Goal: Transaction & Acquisition: Purchase product/service

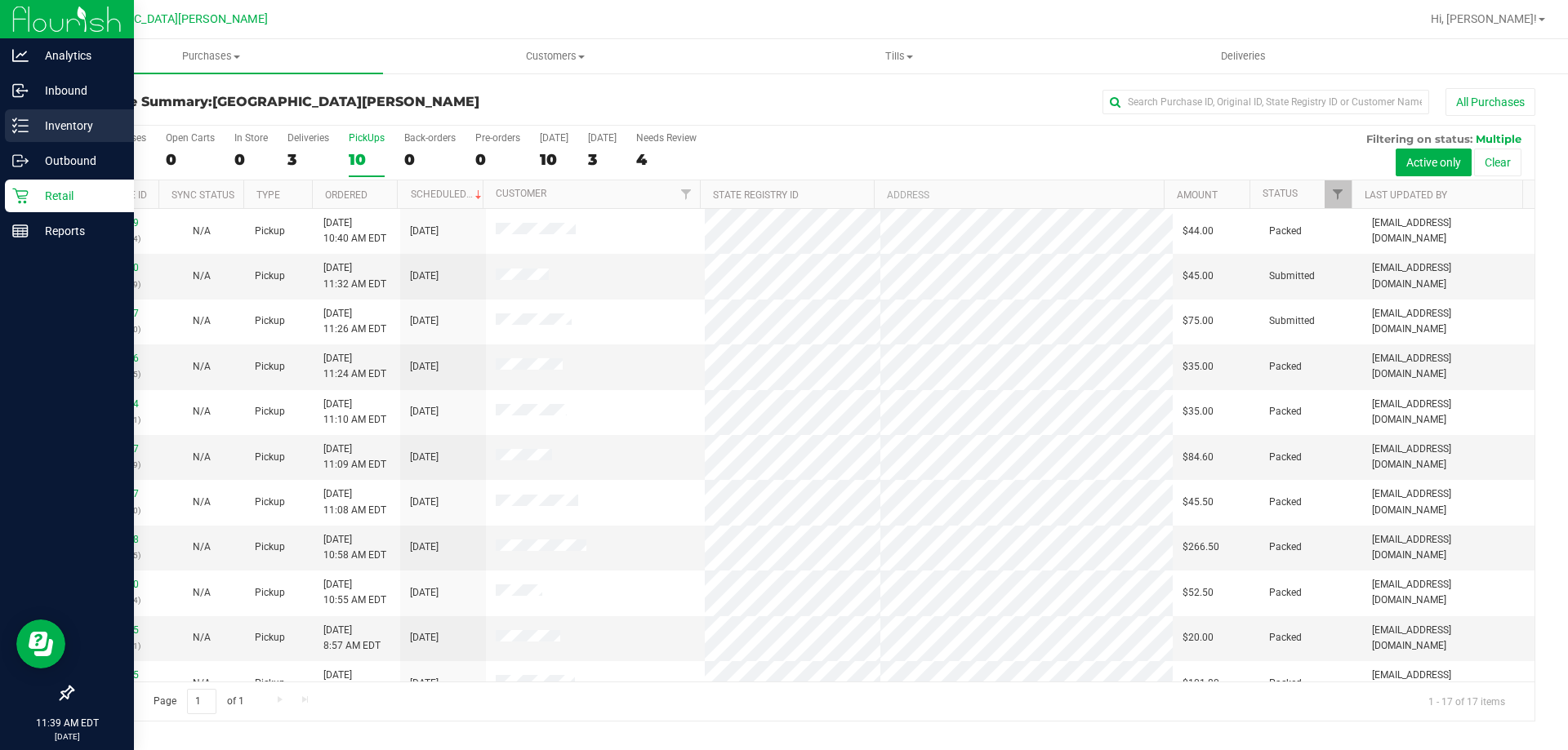
click at [62, 123] on p "Inventory" at bounding box center [78, 125] width 98 height 19
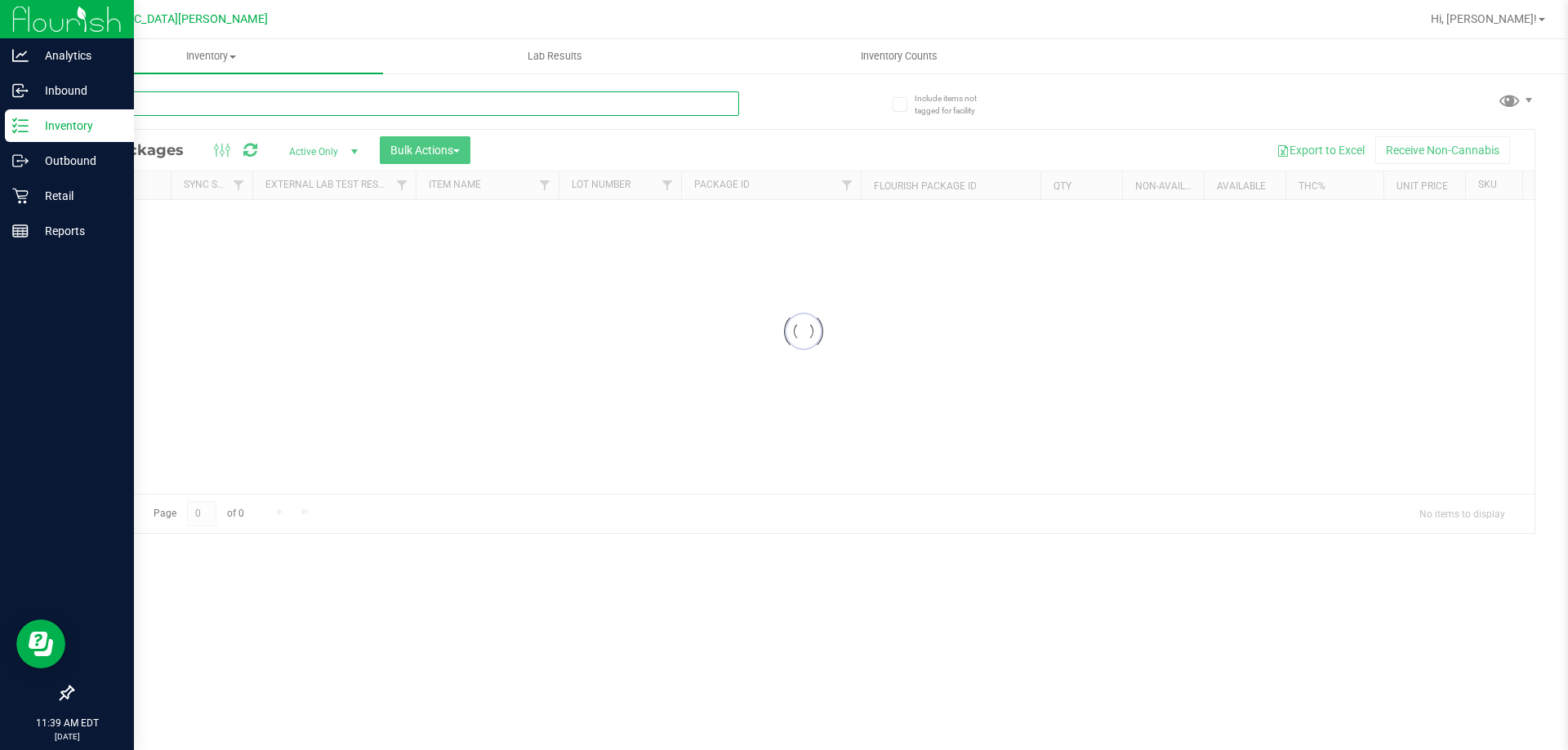
click at [250, 106] on input "text" at bounding box center [405, 103] width 667 height 25
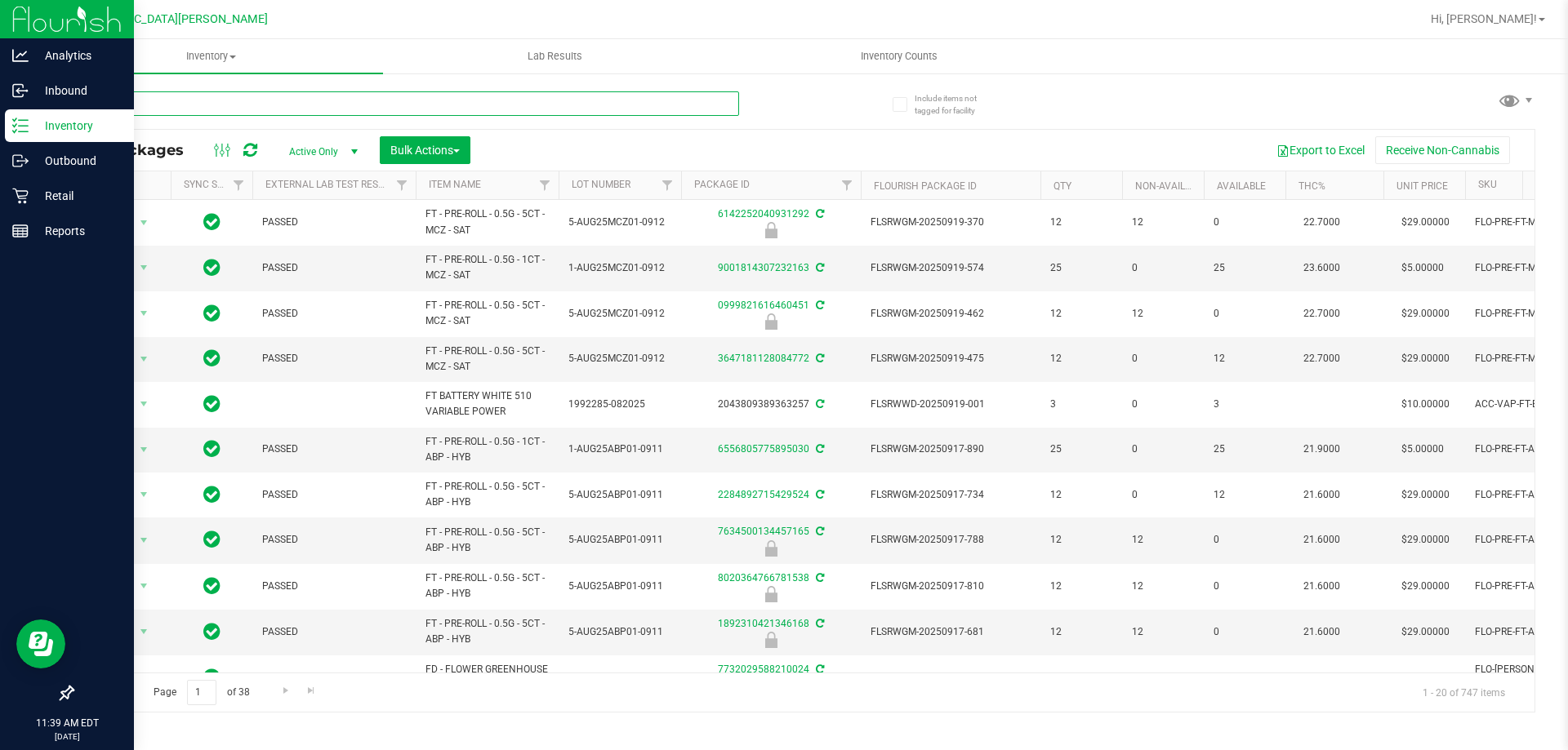
type input "crumble"
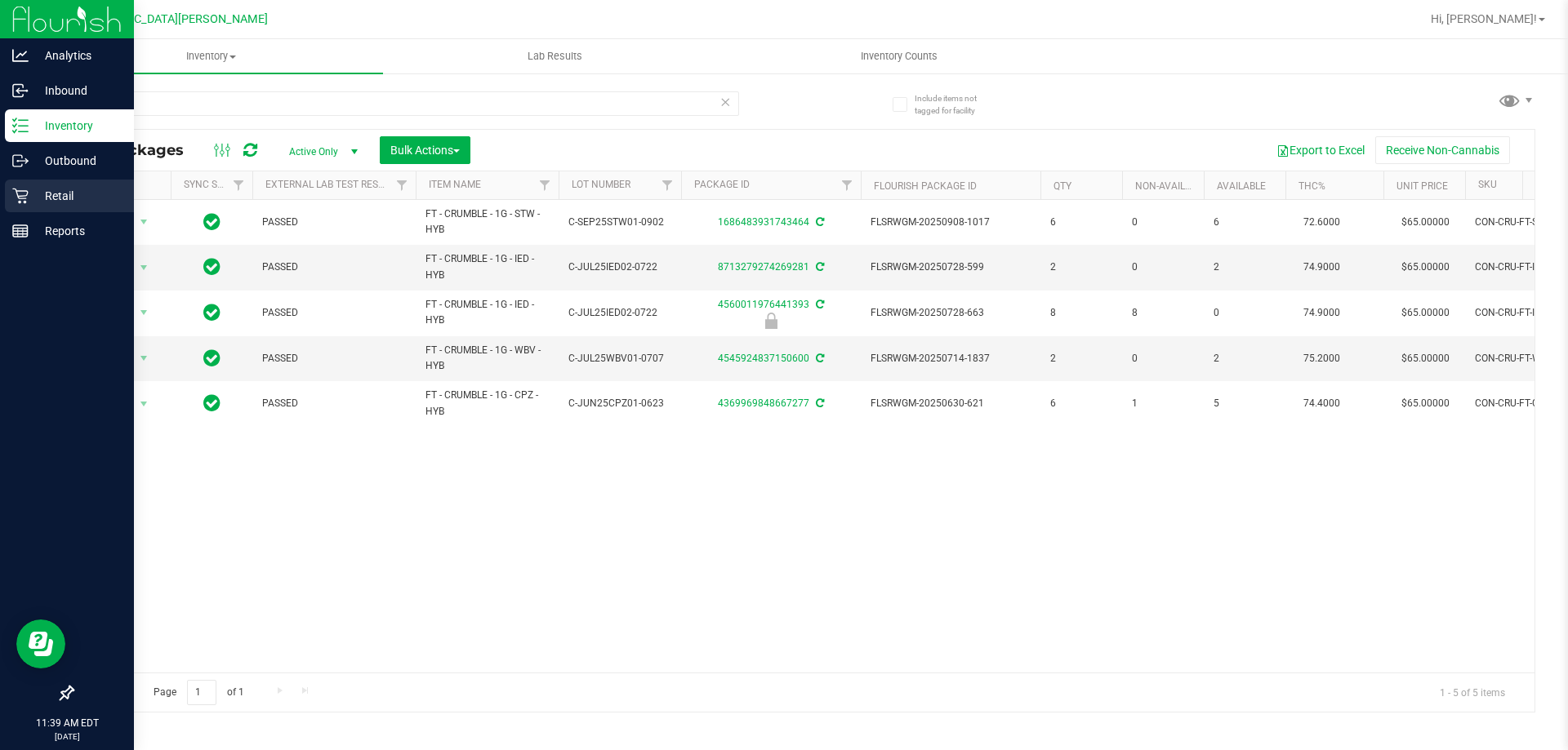
click at [43, 199] on p "Retail" at bounding box center [78, 195] width 98 height 19
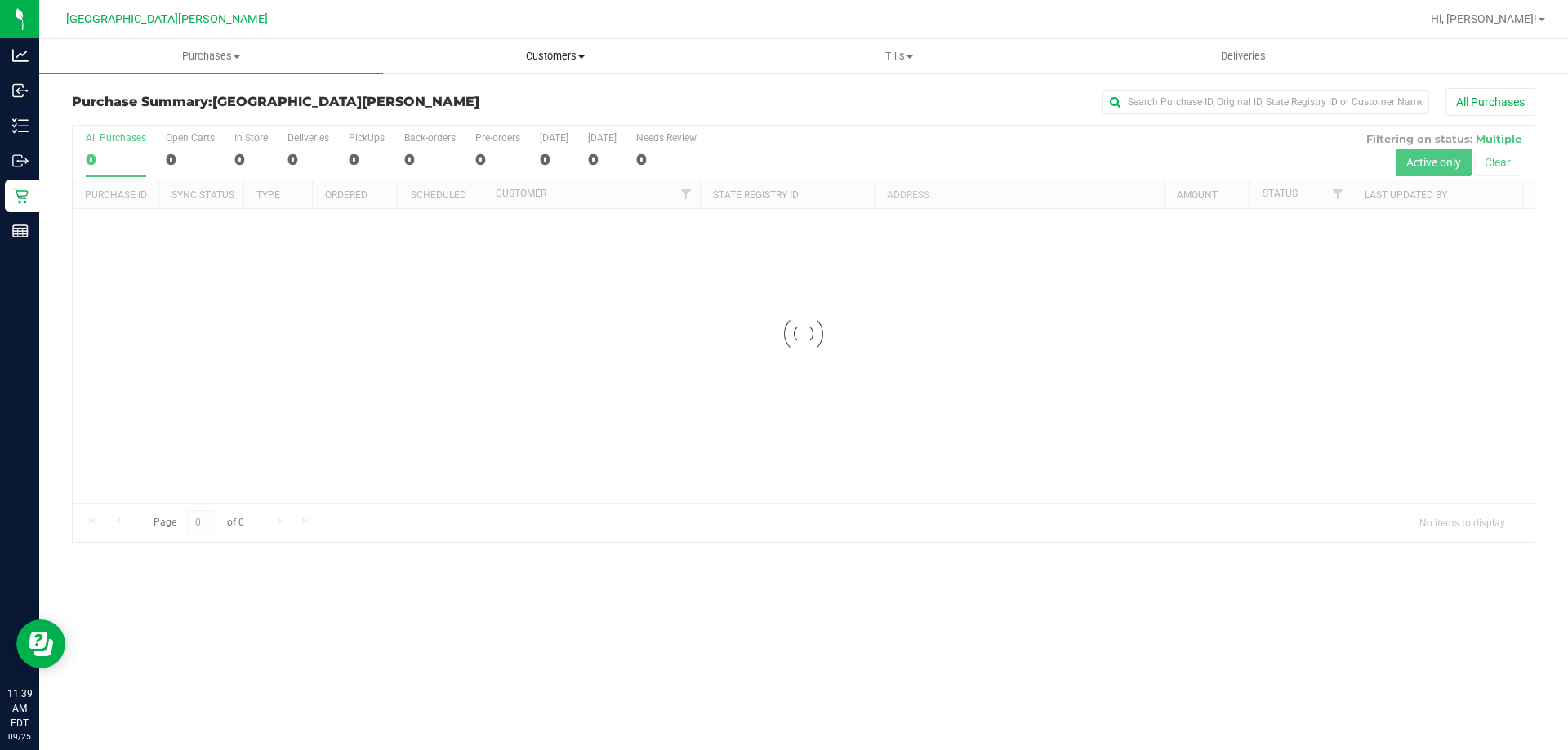
click at [547, 46] on uib-tab-heading "Customers All customers Add a new customer All physicians" at bounding box center [555, 56] width 343 height 33
click at [508, 102] on li "All customers" at bounding box center [555, 98] width 344 height 19
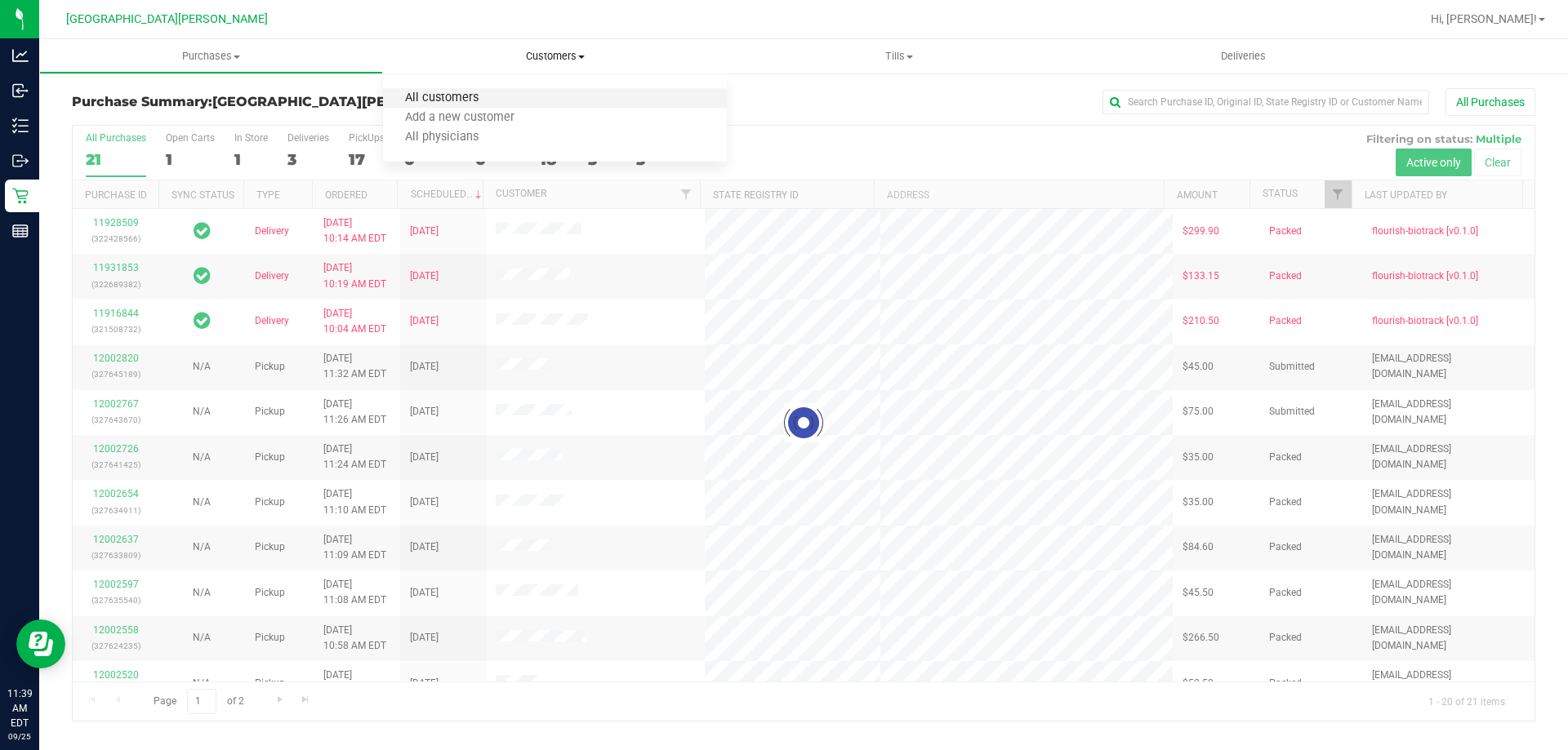
click at [467, 100] on span "All customers" at bounding box center [441, 98] width 118 height 14
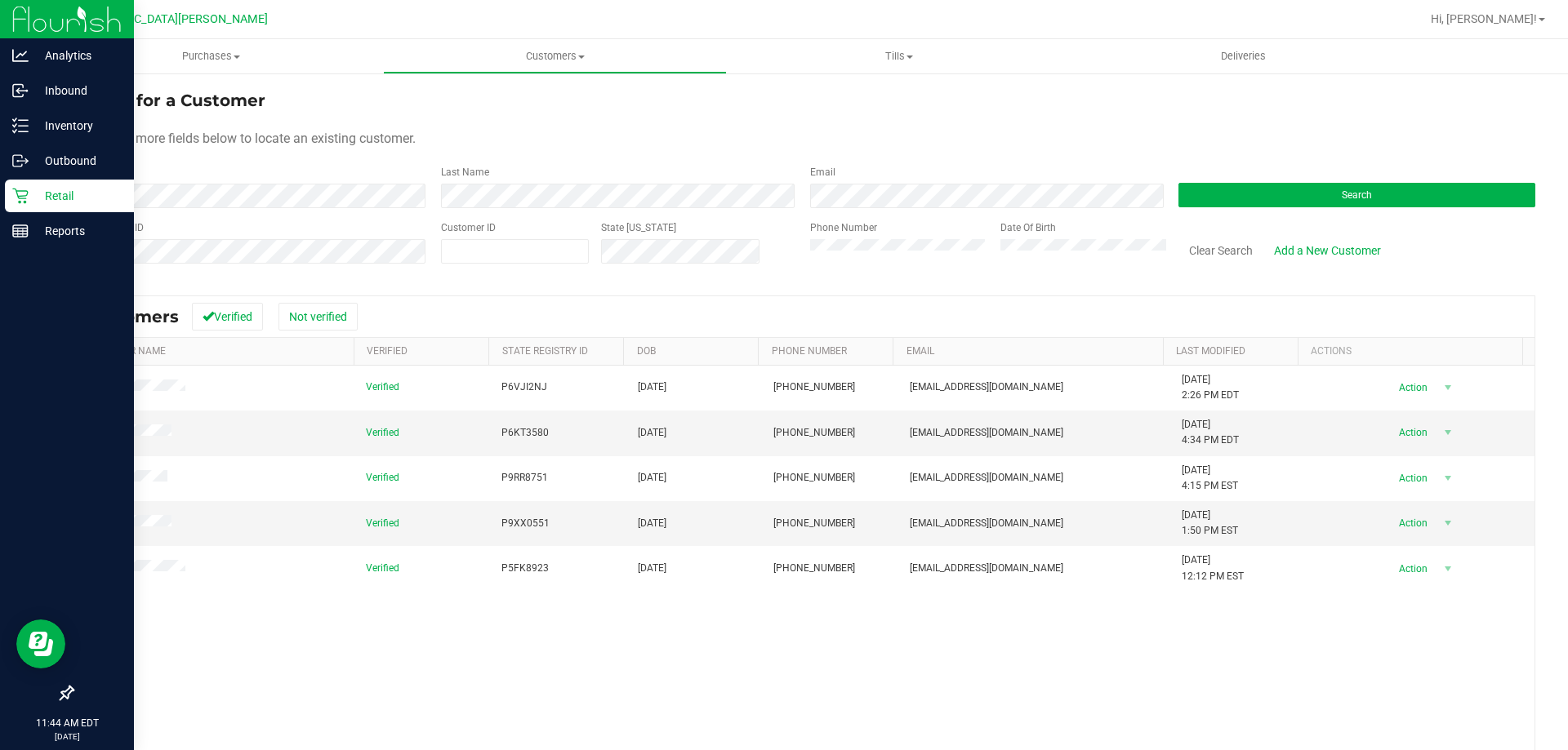
click at [30, 200] on p "Retail" at bounding box center [78, 195] width 98 height 19
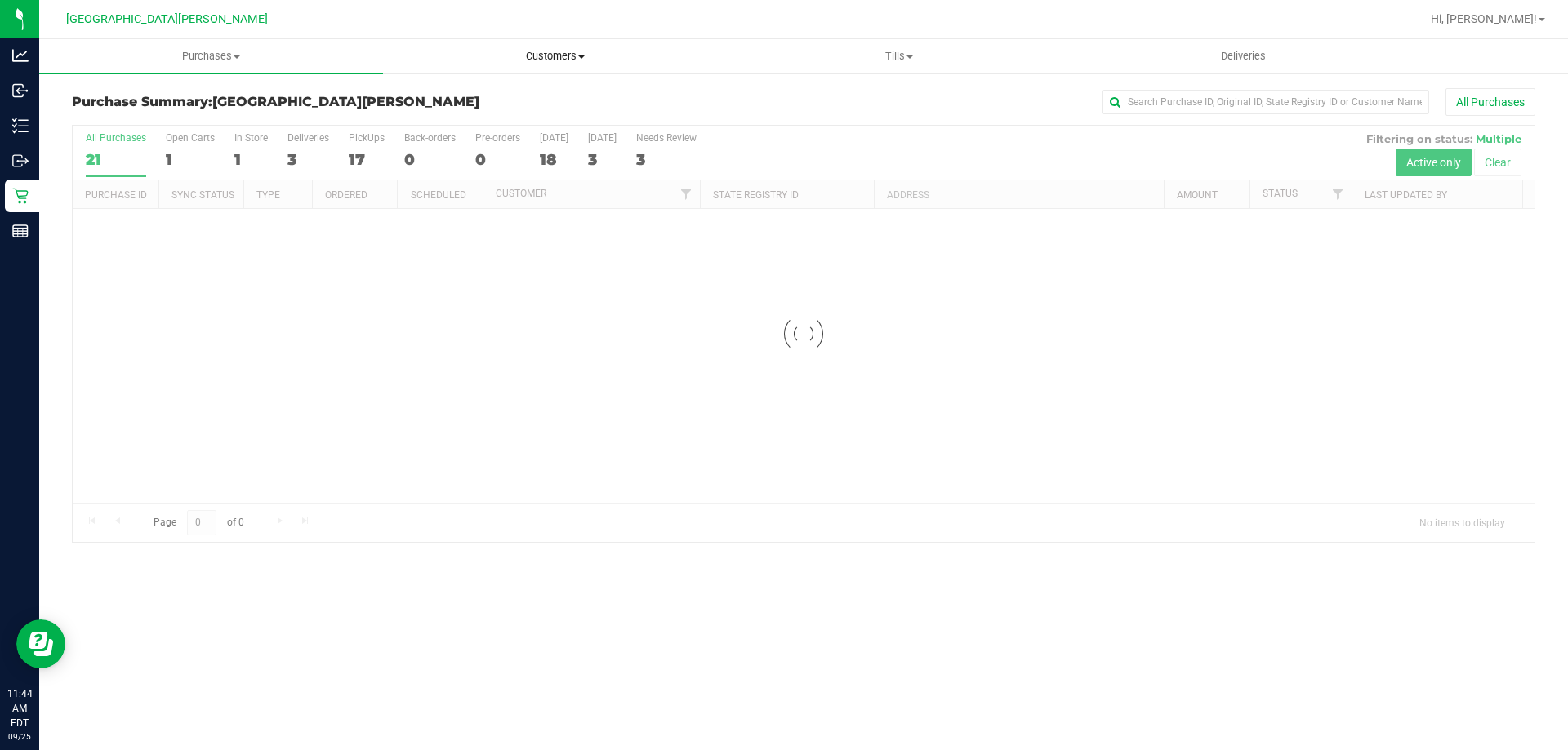
click at [549, 55] on span "Customers" at bounding box center [555, 56] width 343 height 14
click at [425, 101] on span "All customers" at bounding box center [441, 98] width 118 height 14
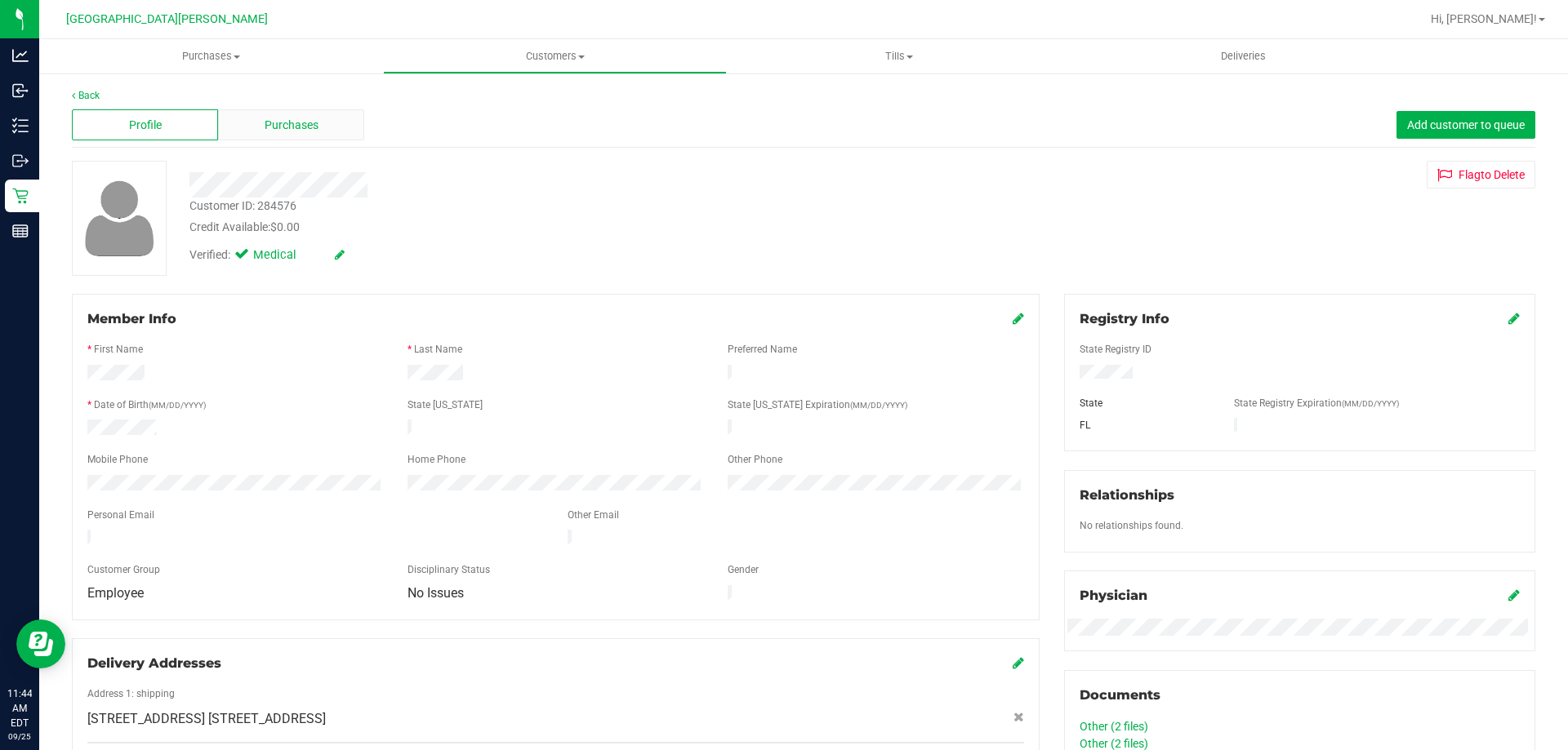
click at [331, 133] on div "Purchases" at bounding box center [291, 124] width 146 height 31
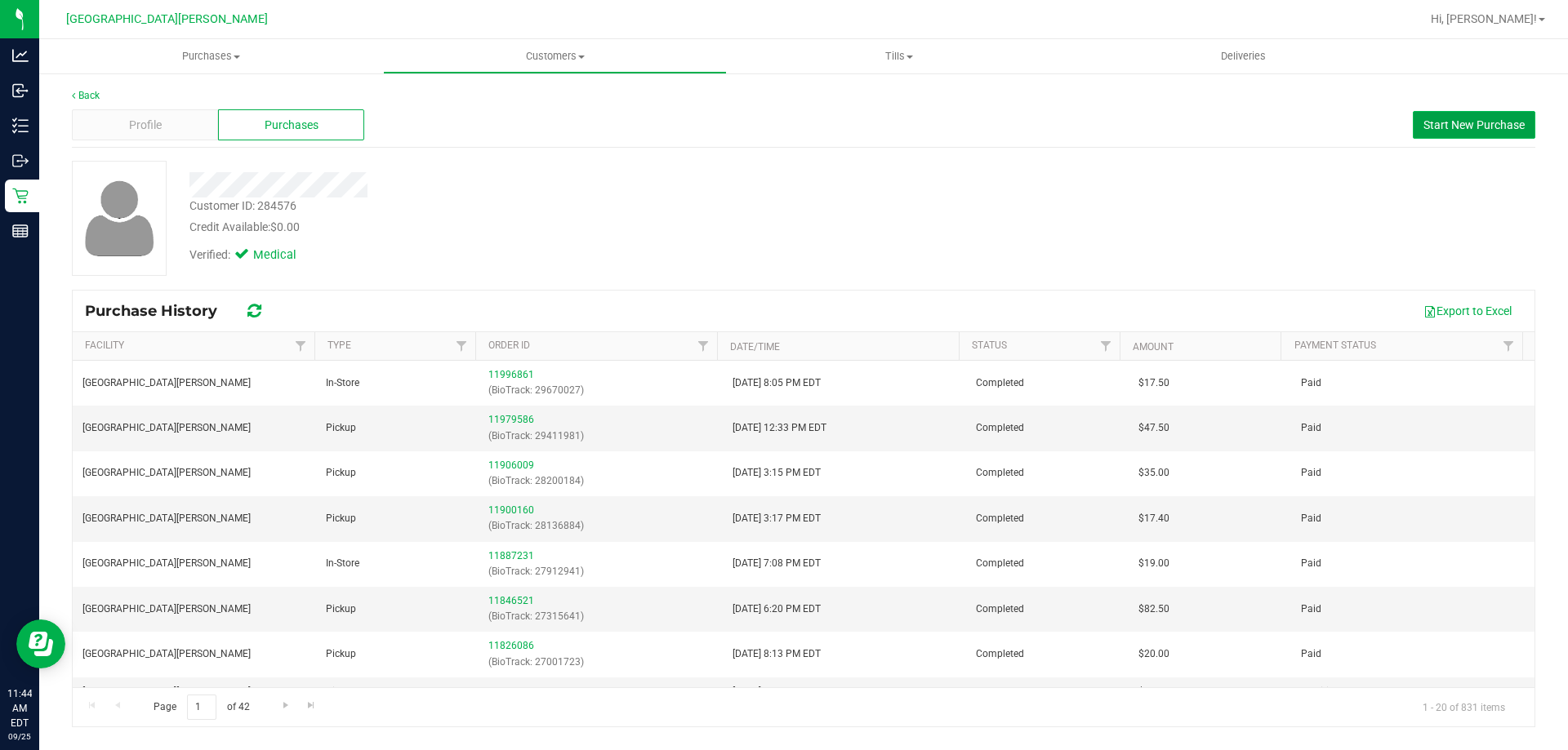
click at [1429, 123] on span "Start New Purchase" at bounding box center [1474, 124] width 101 height 13
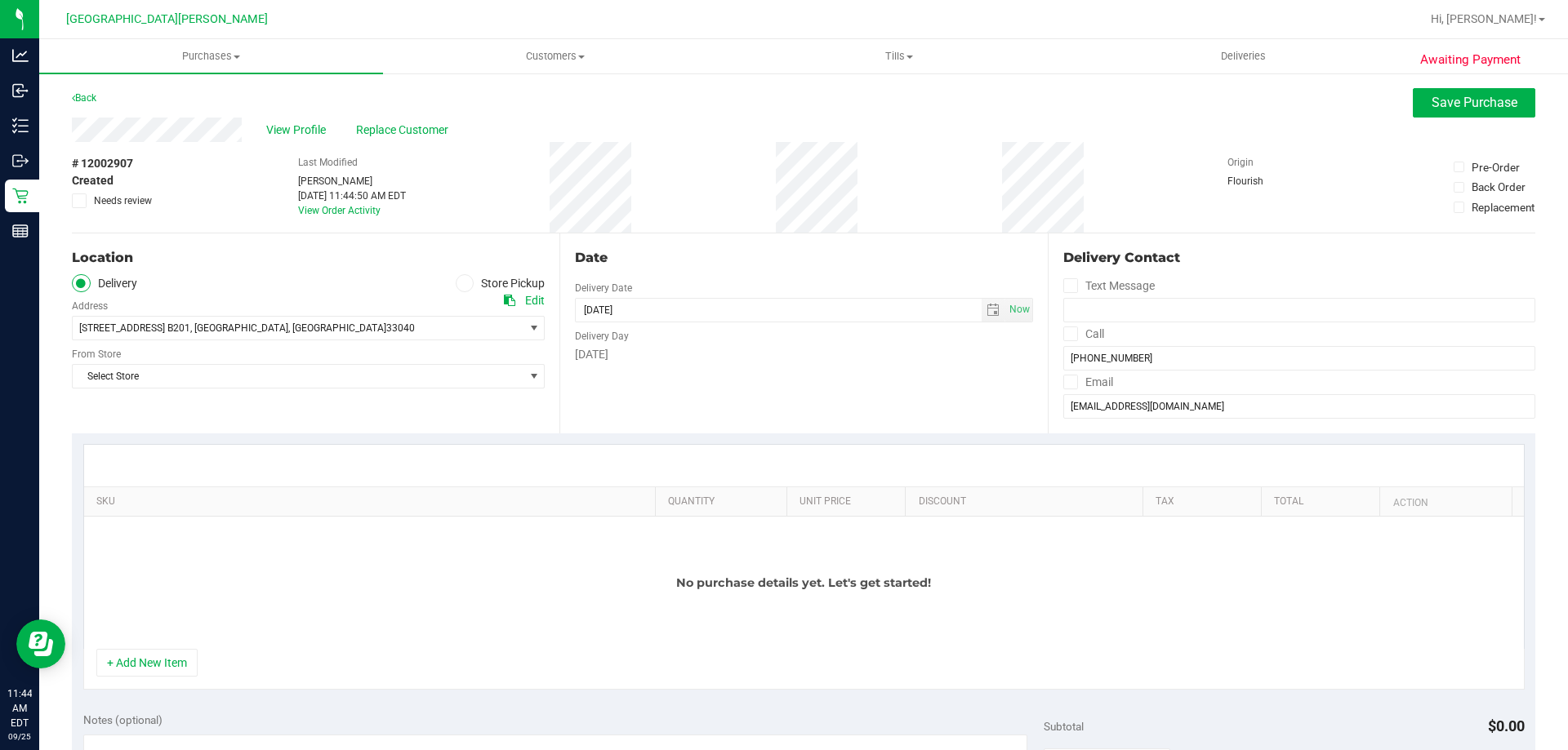
click at [469, 277] on label "Store Pickup" at bounding box center [501, 283] width 90 height 19
click at [0, 0] on input "Store Pickup" at bounding box center [0, 0] width 0 height 0
click at [346, 323] on span "Select Store" at bounding box center [298, 328] width 451 height 23
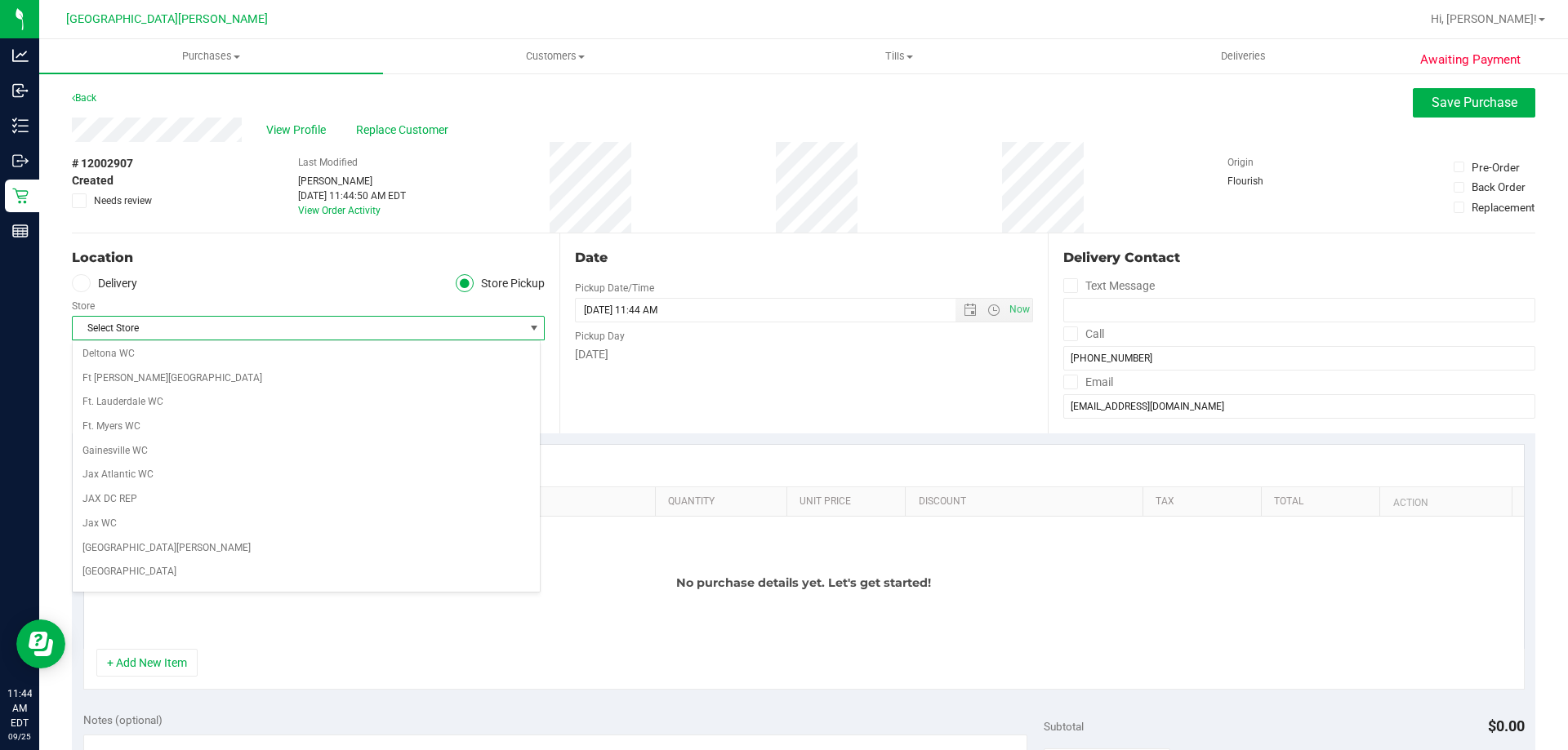
scroll to position [326, 0]
click at [249, 471] on li "[GEOGRAPHIC_DATA][PERSON_NAME]" at bounding box center [306, 467] width 467 height 25
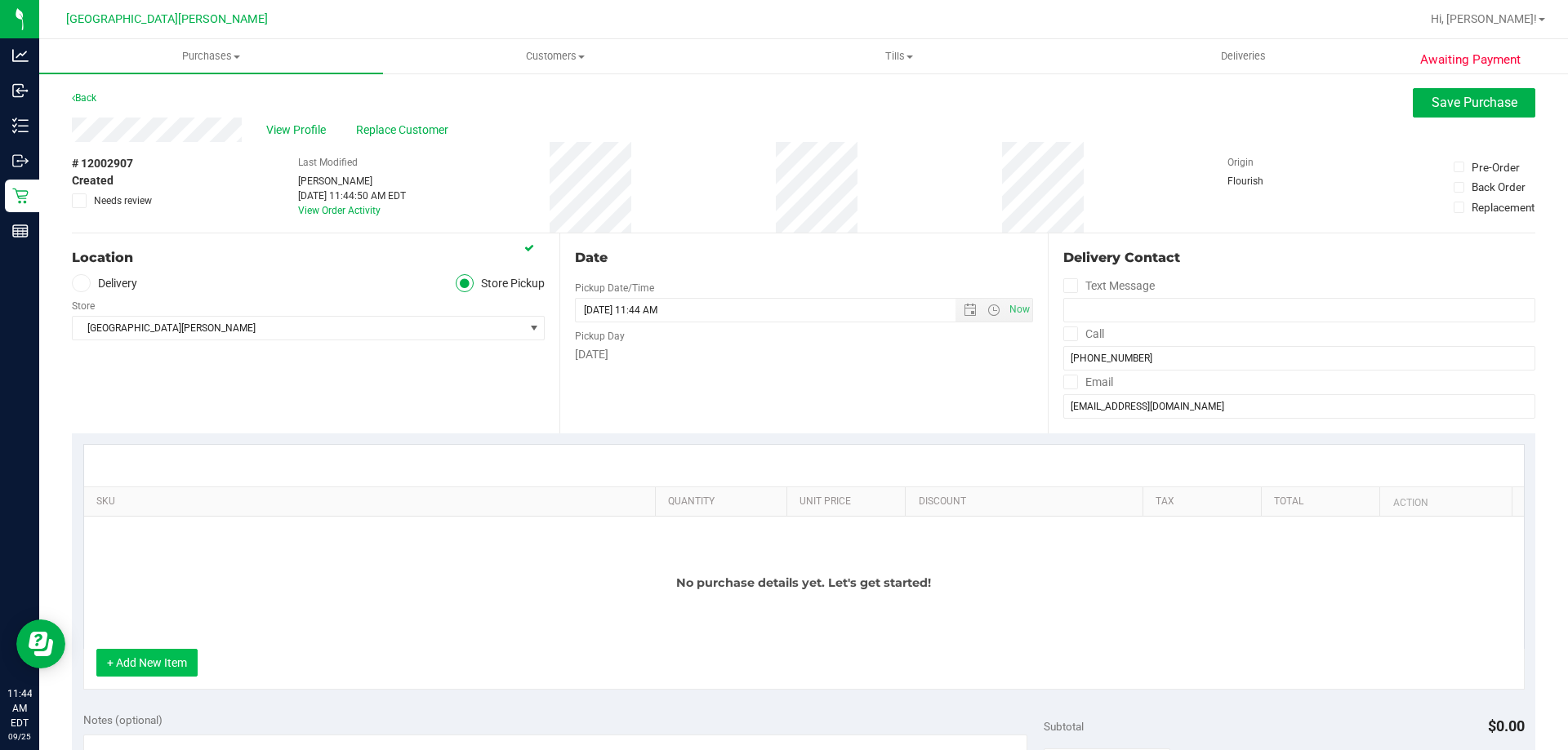
click at [162, 674] on button "+ Add New Item" at bounding box center [147, 663] width 101 height 28
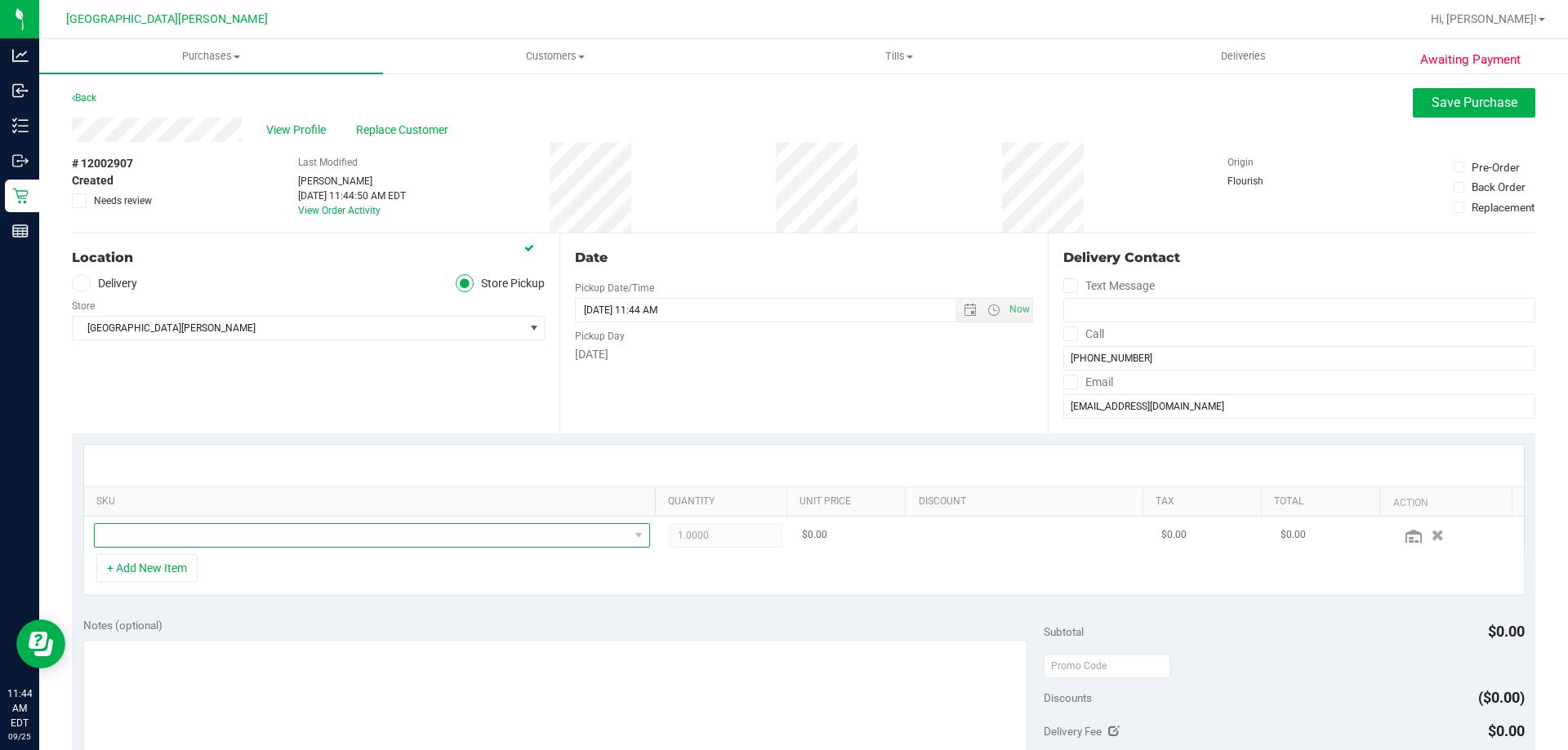
click at [228, 535] on span "NO DATA FOUND" at bounding box center [362, 535] width 535 height 23
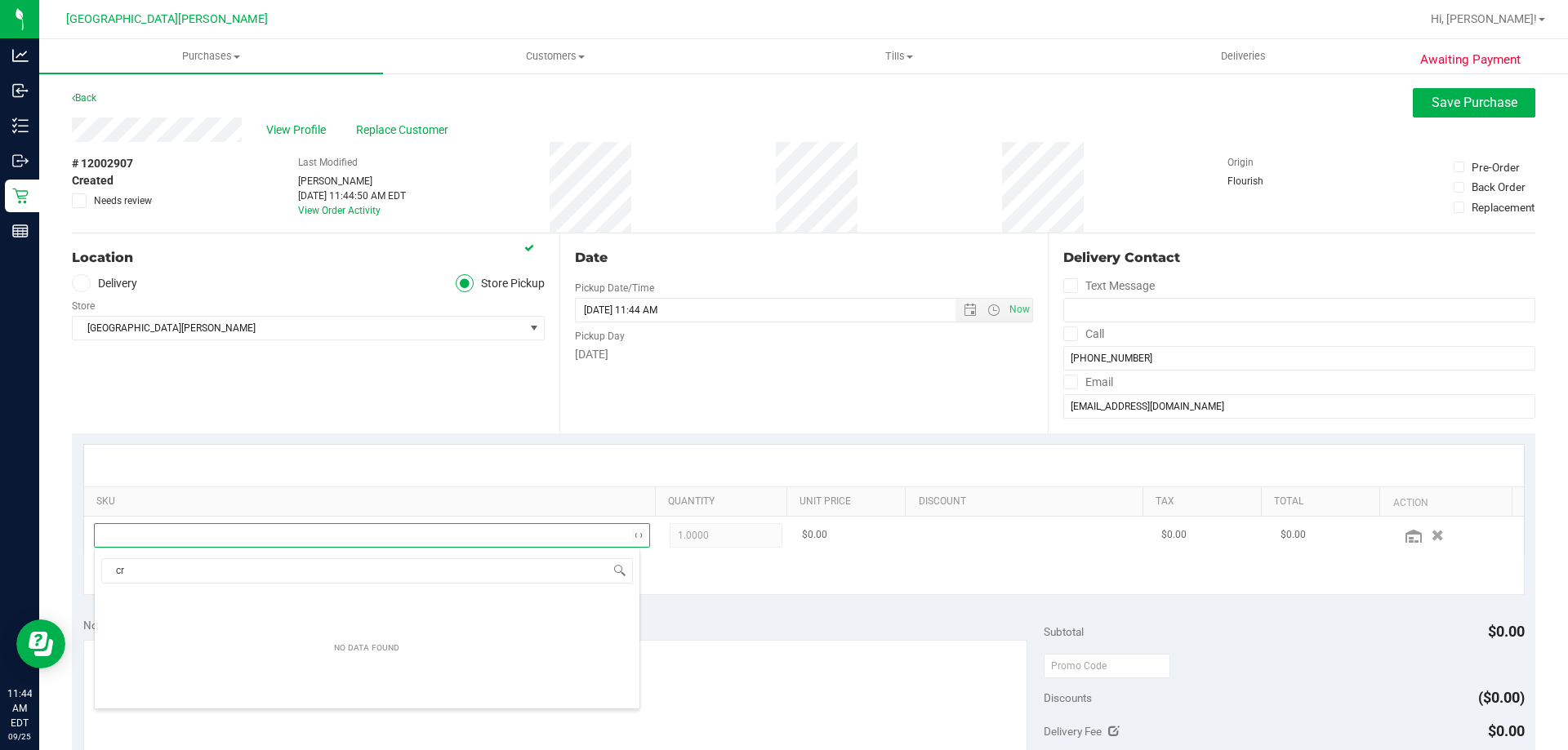
scroll to position [0, 0]
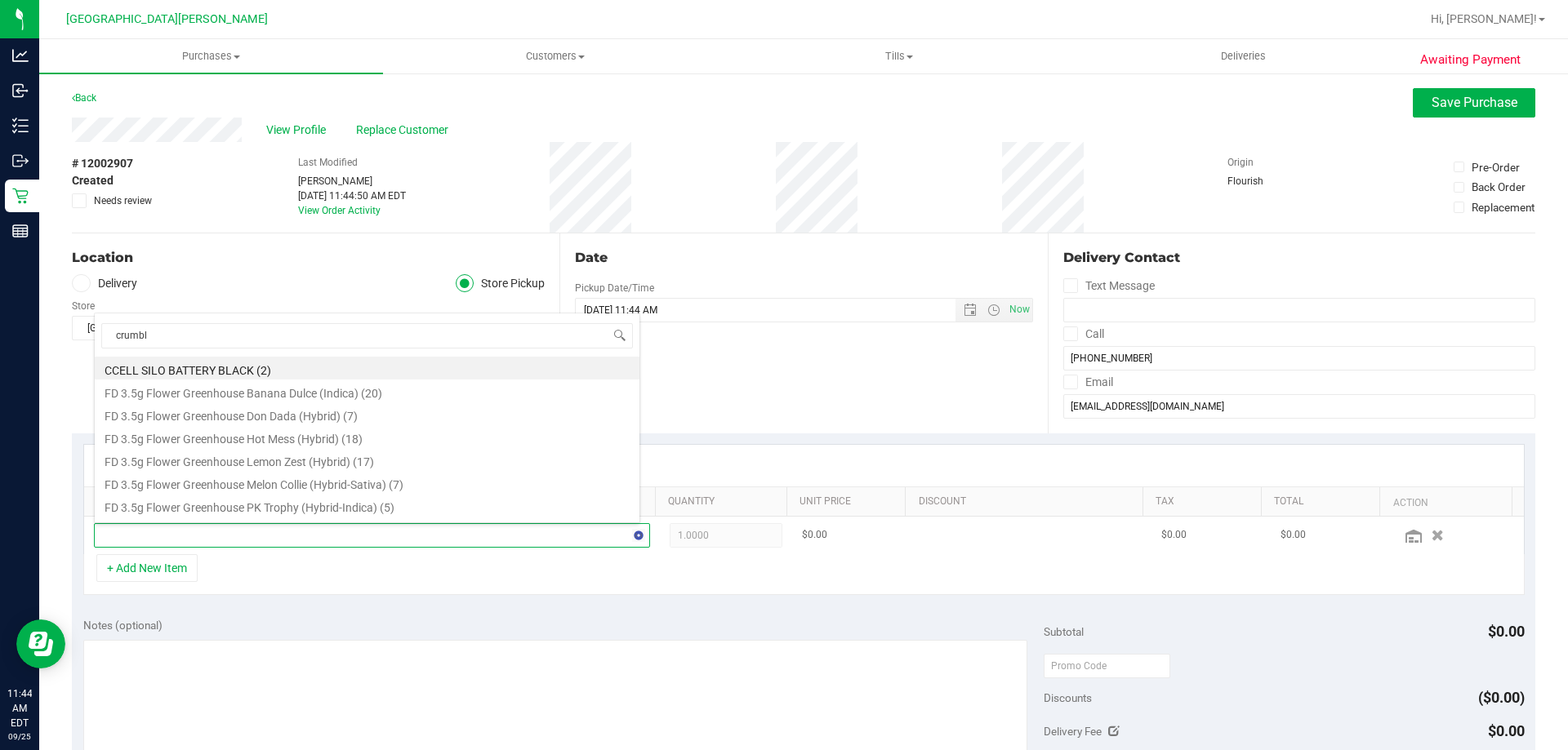
type input "crumble"
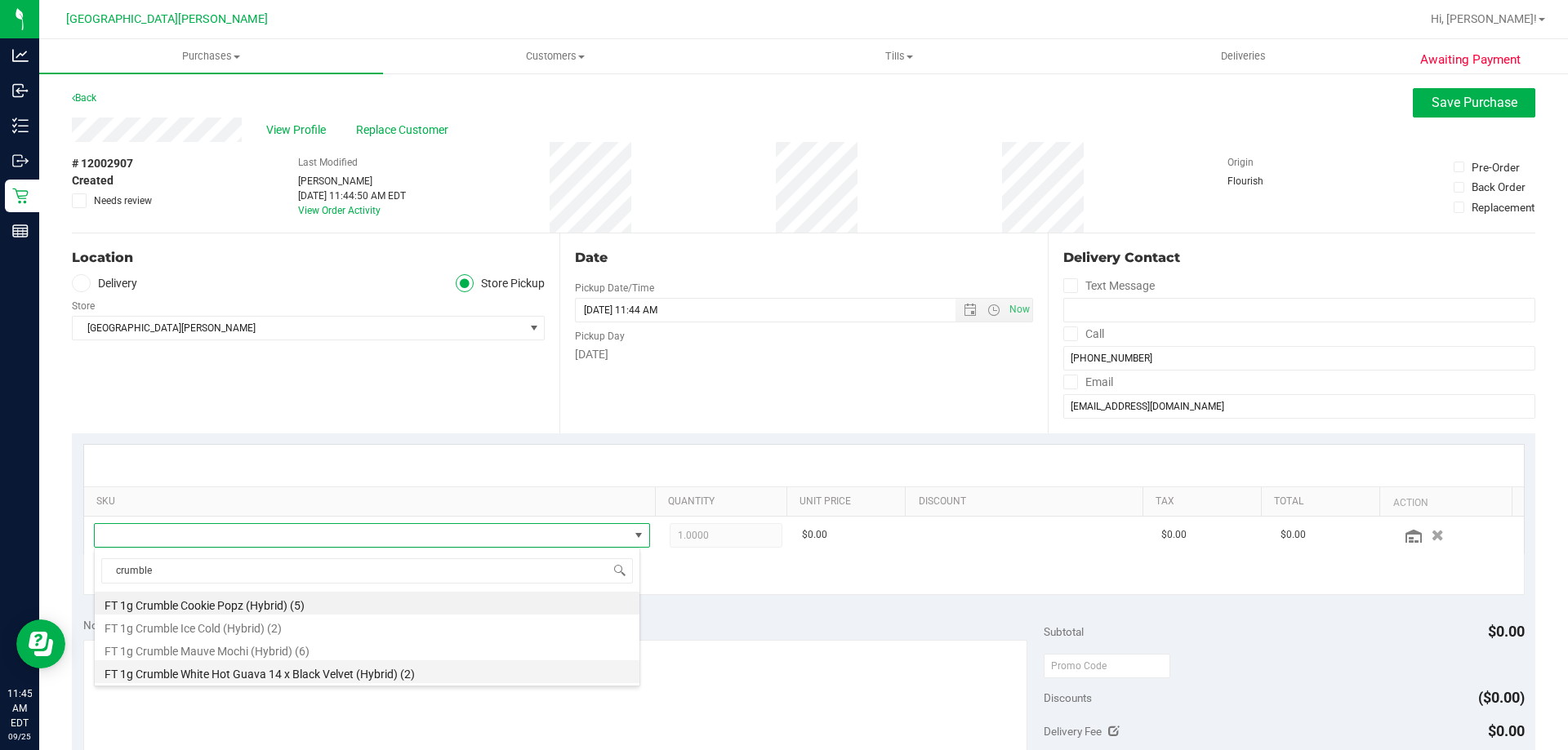
click at [249, 669] on li "FT 1g Crumble White Hot Guava 14 x Black Velvet (Hybrid) (2)" at bounding box center [367, 671] width 545 height 23
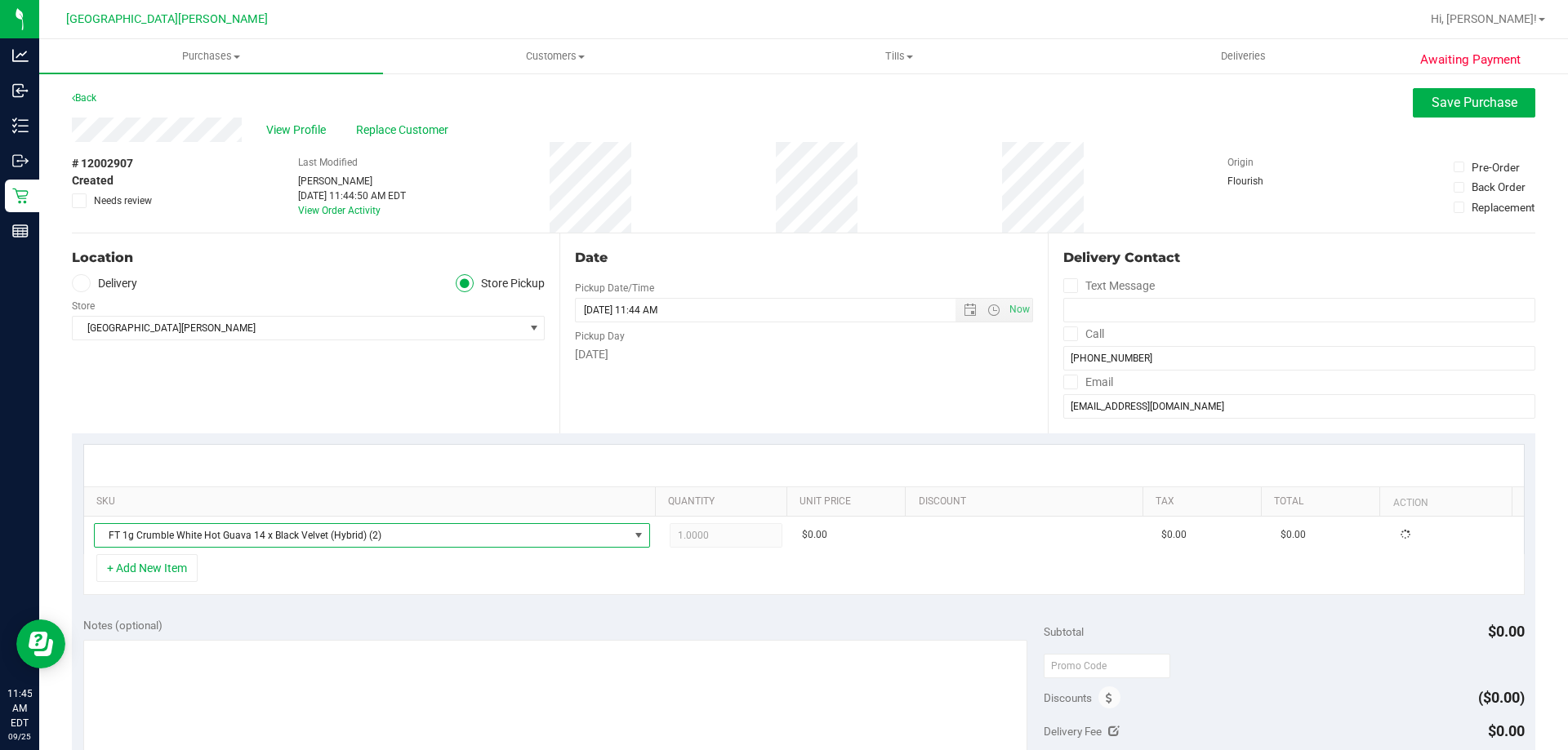
click at [399, 435] on div "SKU Quantity Unit Price Discount Tax Total Action FT 1g Crumble White Hot Guava…" at bounding box center [803, 520] width 1463 height 173
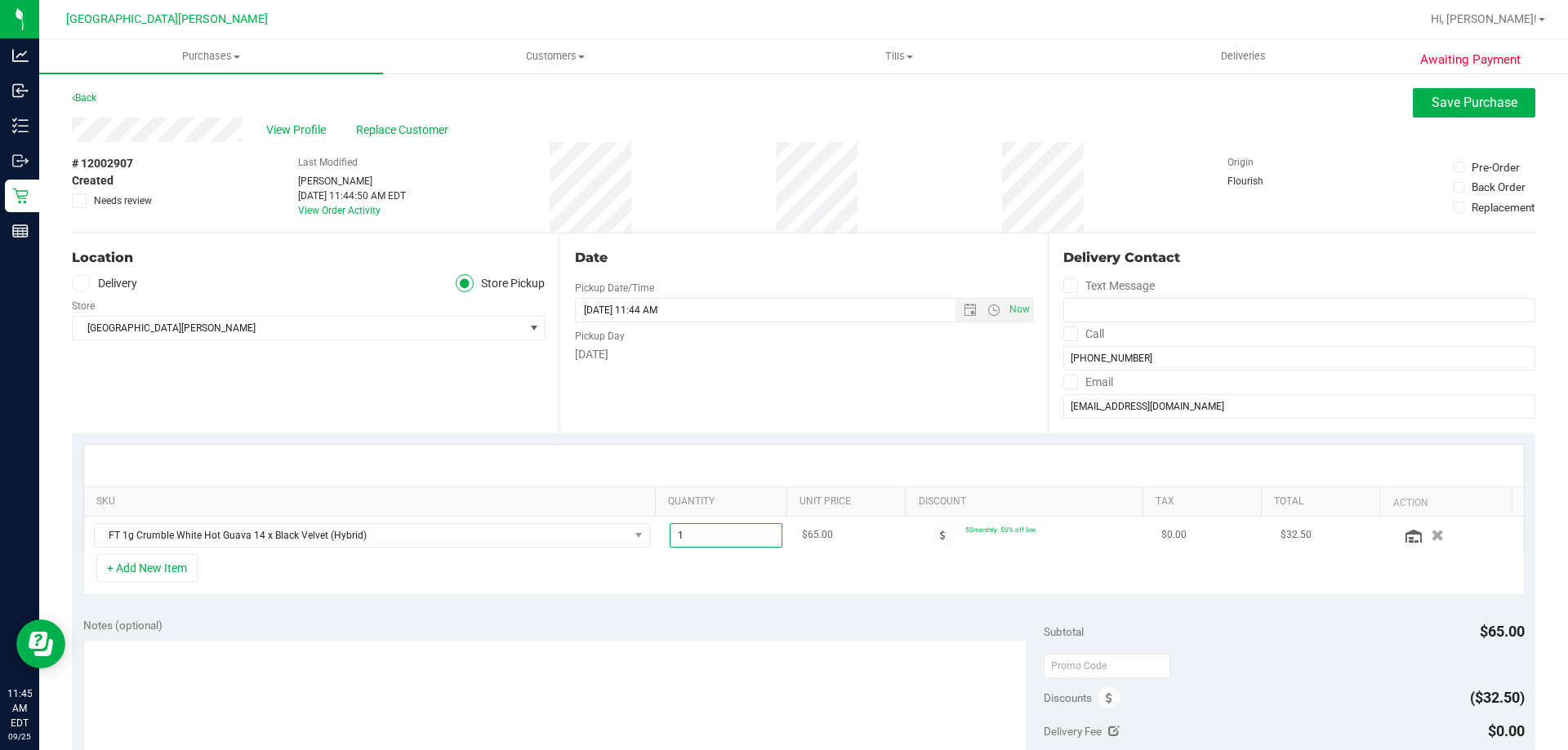
click at [695, 534] on span "1.00 1" at bounding box center [726, 535] width 113 height 25
click at [695, 534] on input "1" at bounding box center [726, 535] width 112 height 23
type input "2"
type input "2.00"
click at [724, 440] on div "SKU Quantity Unit Price Discount Tax Total Action FT 1g Crumble White Hot Guava…" at bounding box center [803, 520] width 1463 height 173
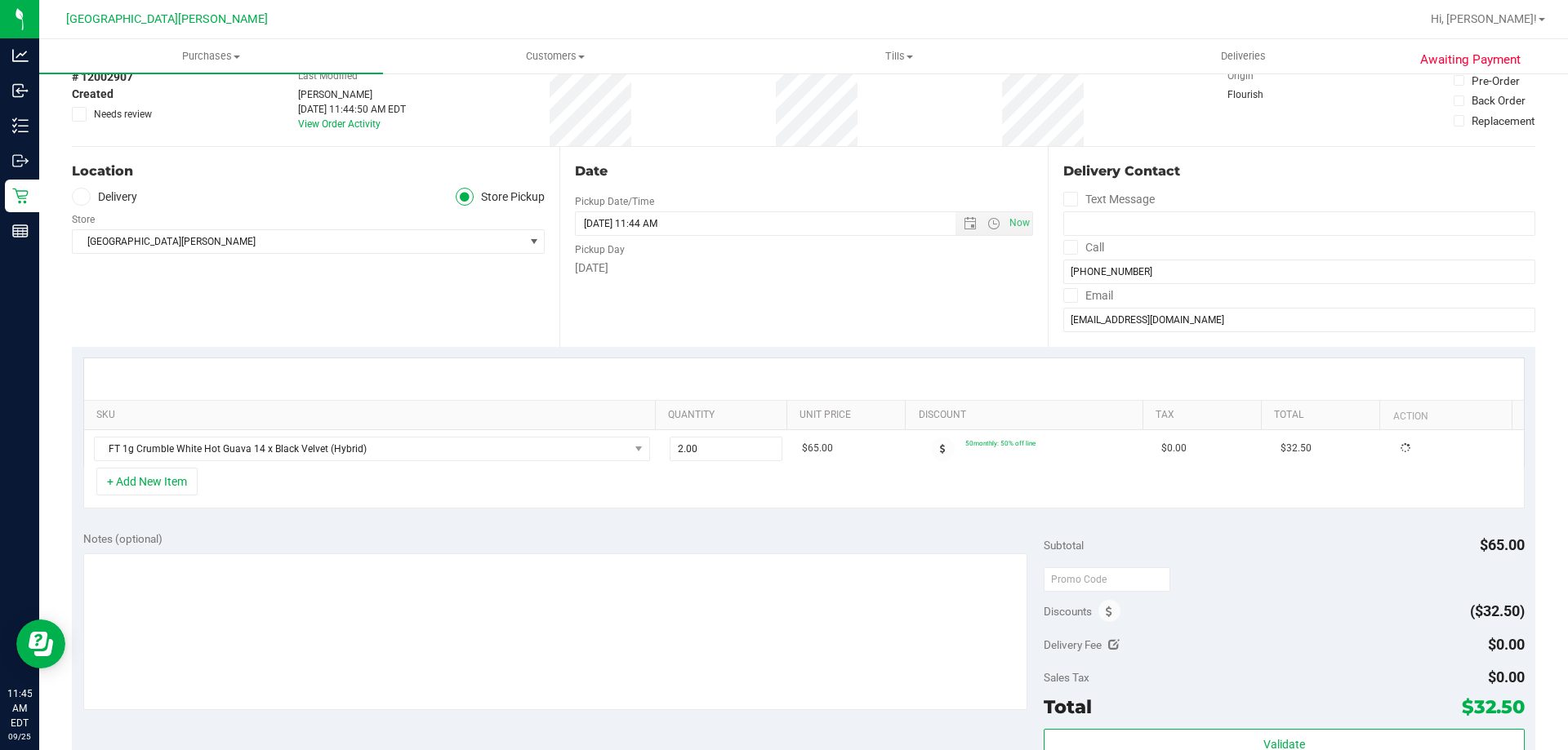
scroll to position [408, 0]
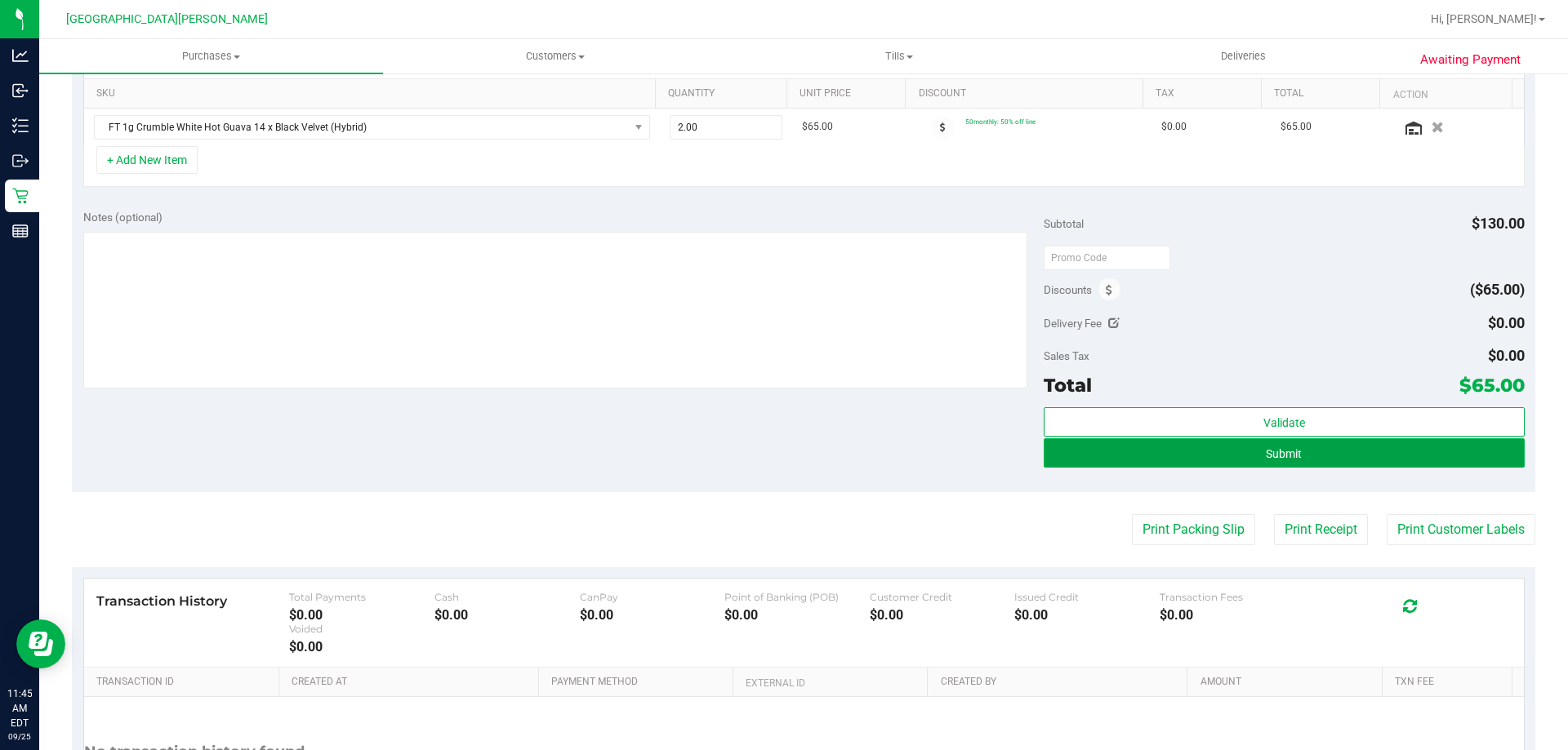
click at [1154, 452] on button "Submit" at bounding box center [1284, 453] width 480 height 30
